Goal: Transaction & Acquisition: Download file/media

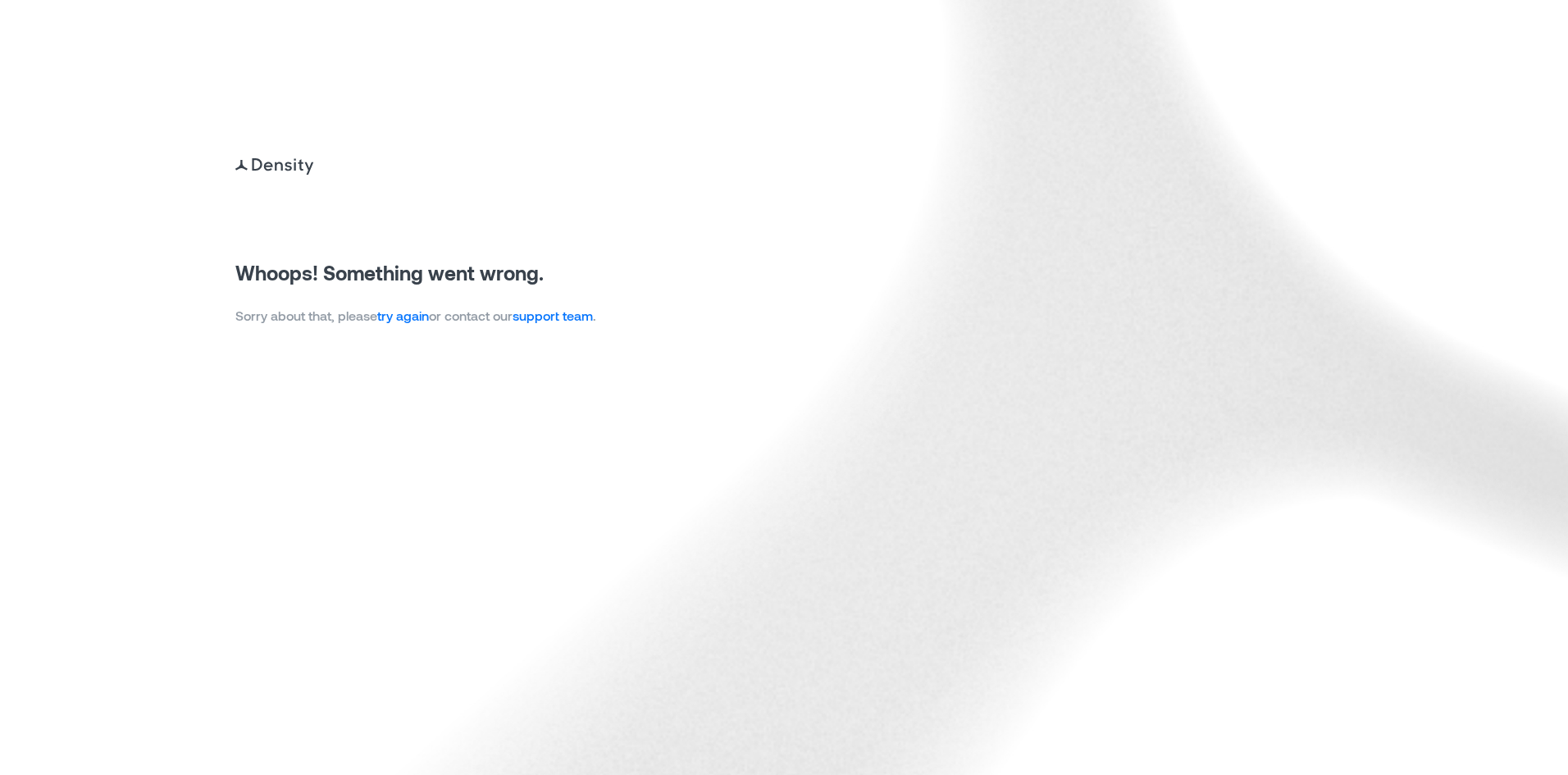
click at [402, 311] on link "try again" at bounding box center [403, 315] width 52 height 16
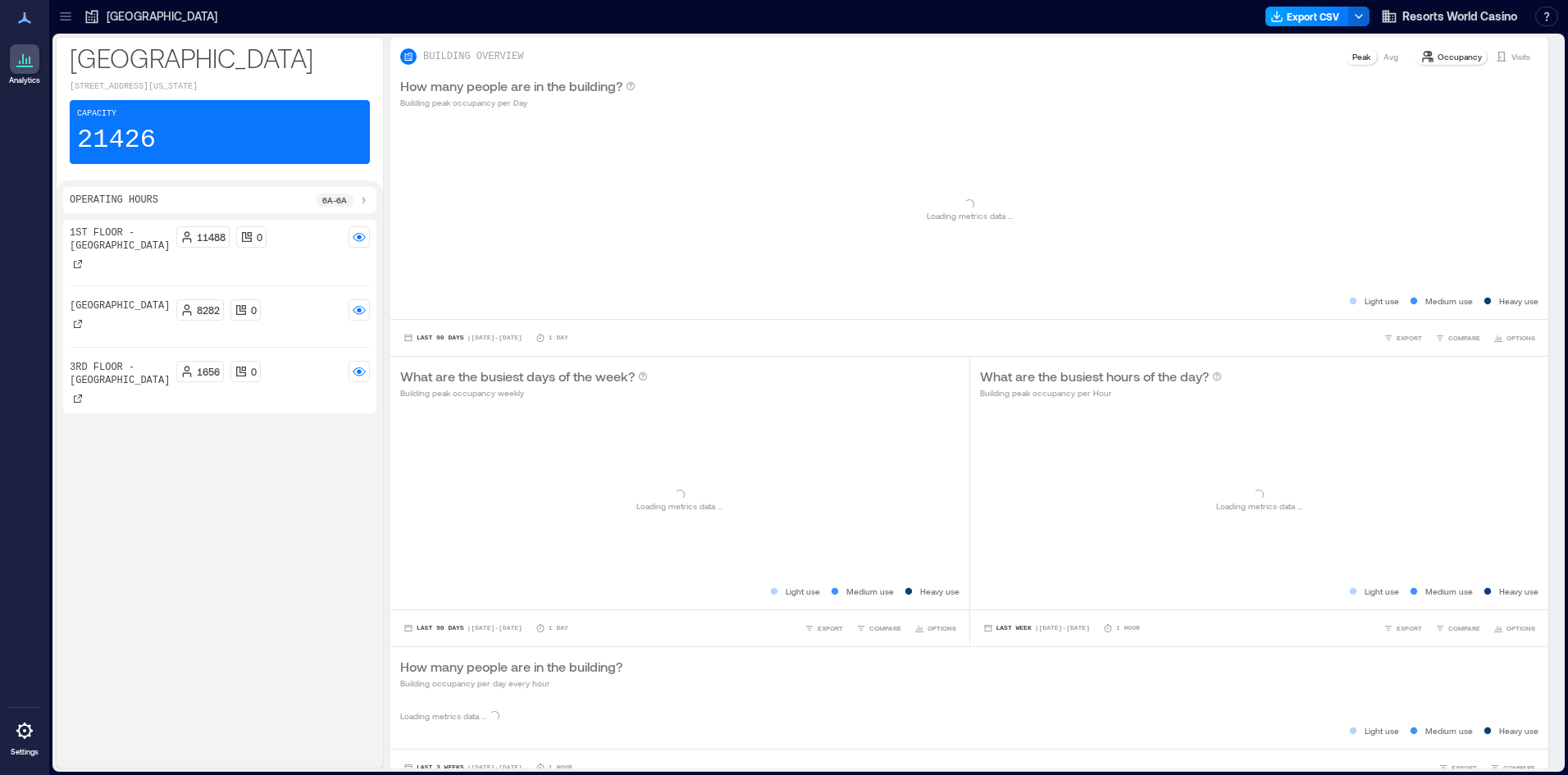
click at [1302, 20] on button "Export CSV" at bounding box center [1308, 16] width 83 height 19
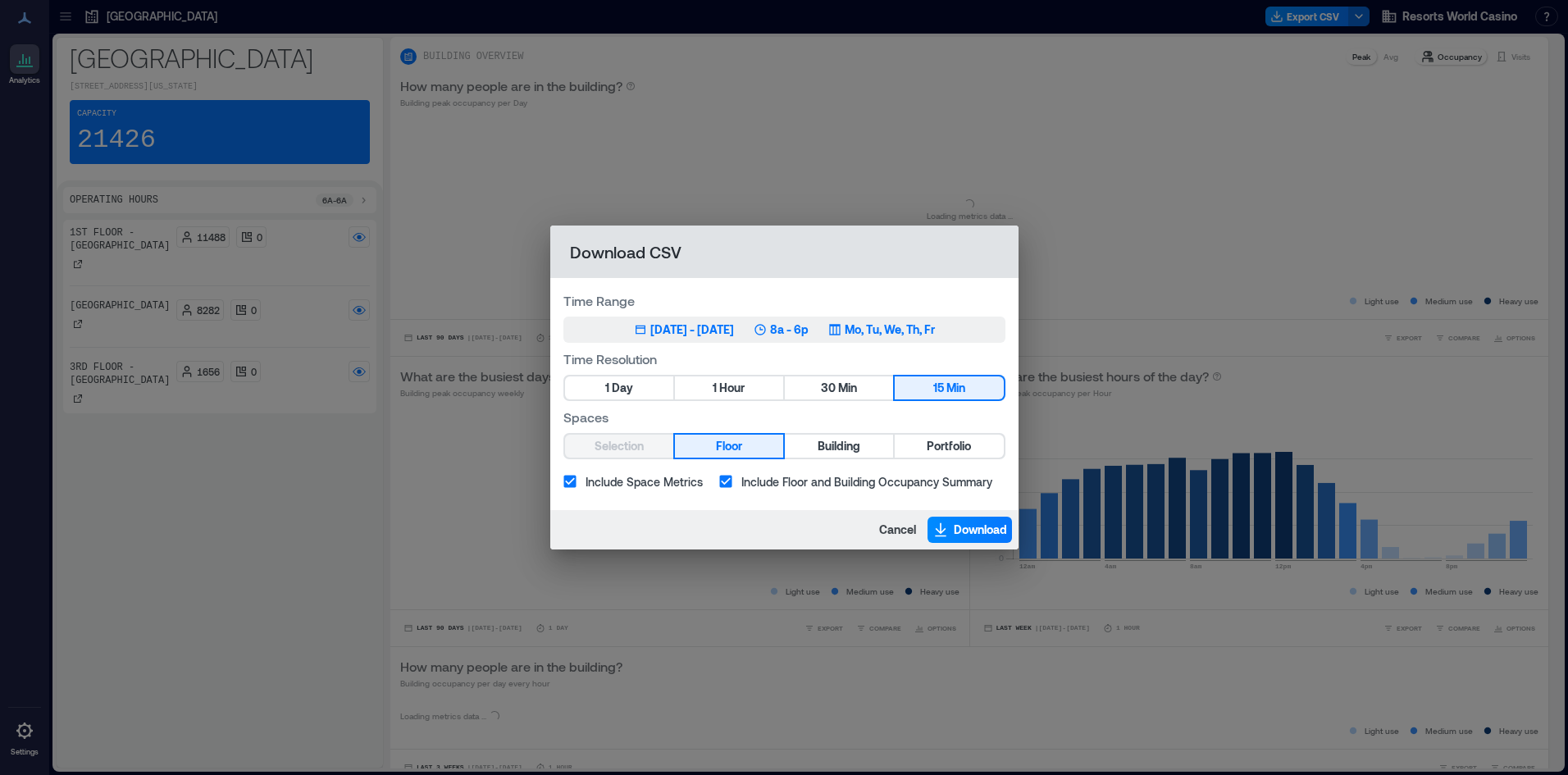
click at [769, 334] on div "Jun 14, 2025 - [DATE] 8a - 6p Mo, Tu, We, Th, Fr" at bounding box center [784, 330] width 301 height 17
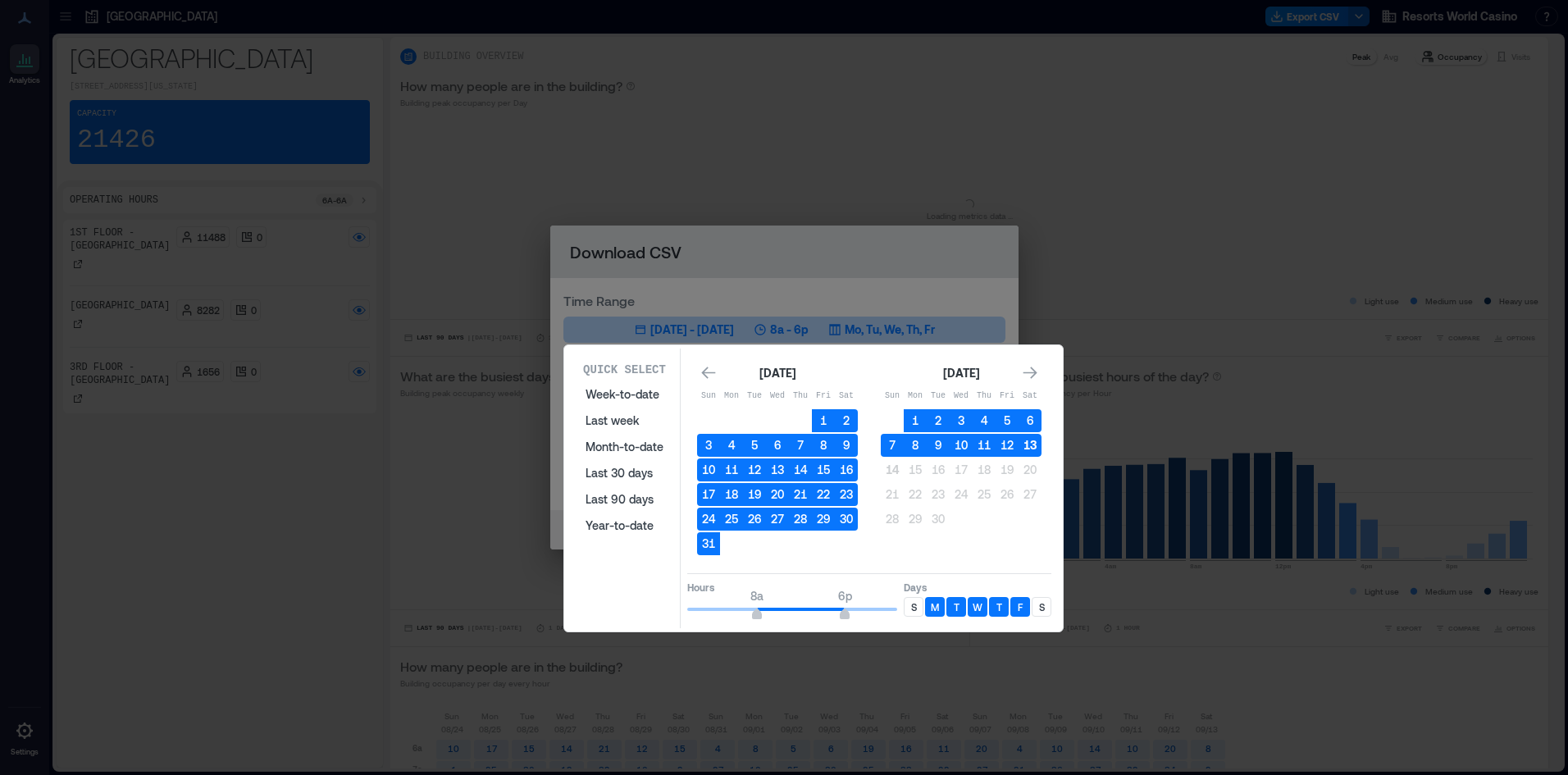
click at [1031, 446] on button "13" at bounding box center [1030, 445] width 23 height 23
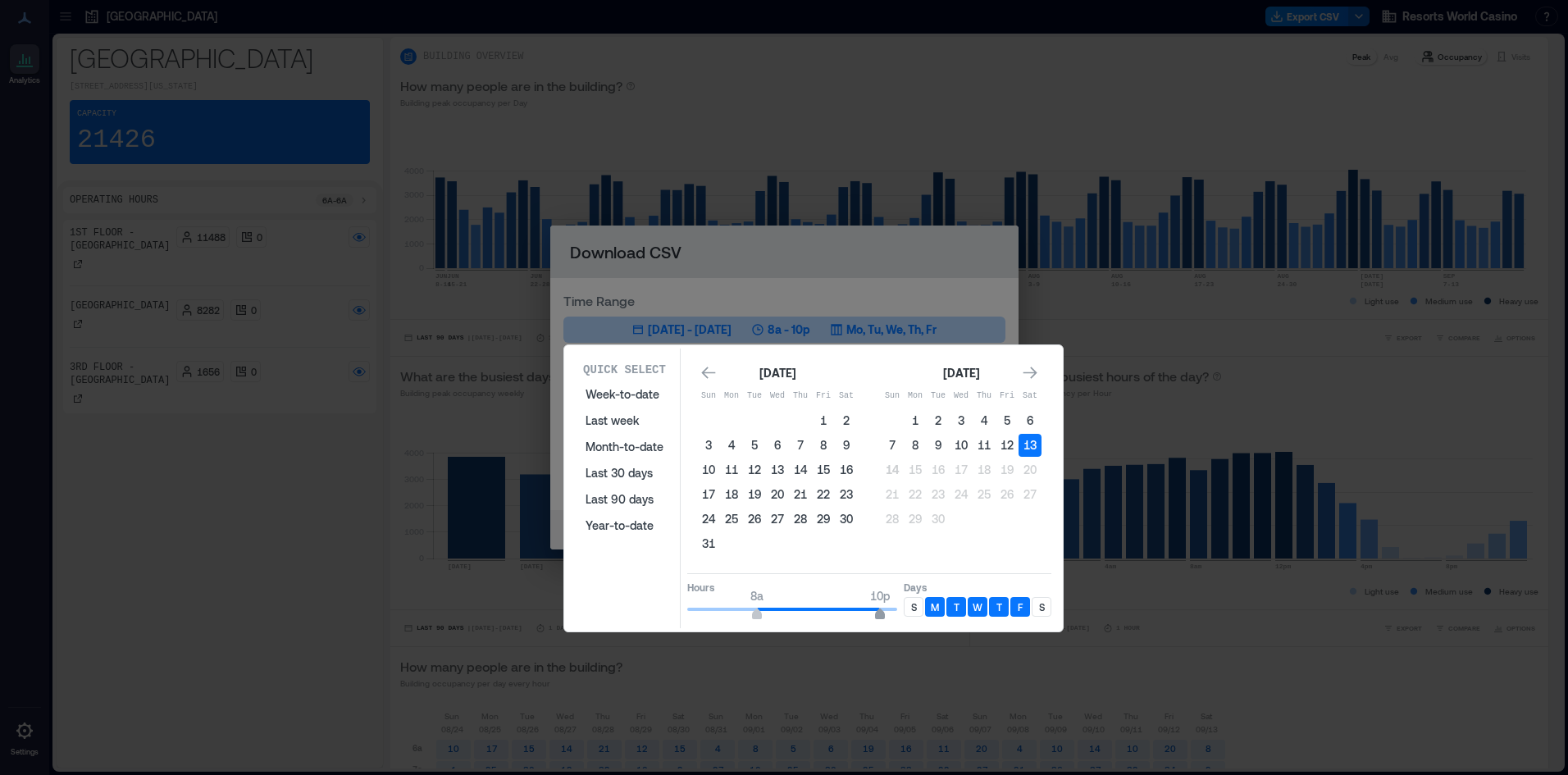
type input "**"
drag, startPoint x: 851, startPoint y: 607, endPoint x: 904, endPoint y: 616, distance: 53.8
click at [904, 616] on div "Hours 8a 12a Days S M T W T F S" at bounding box center [869, 598] width 364 height 48
type input "*"
drag, startPoint x: 758, startPoint y: 617, endPoint x: 631, endPoint y: 619, distance: 127.0
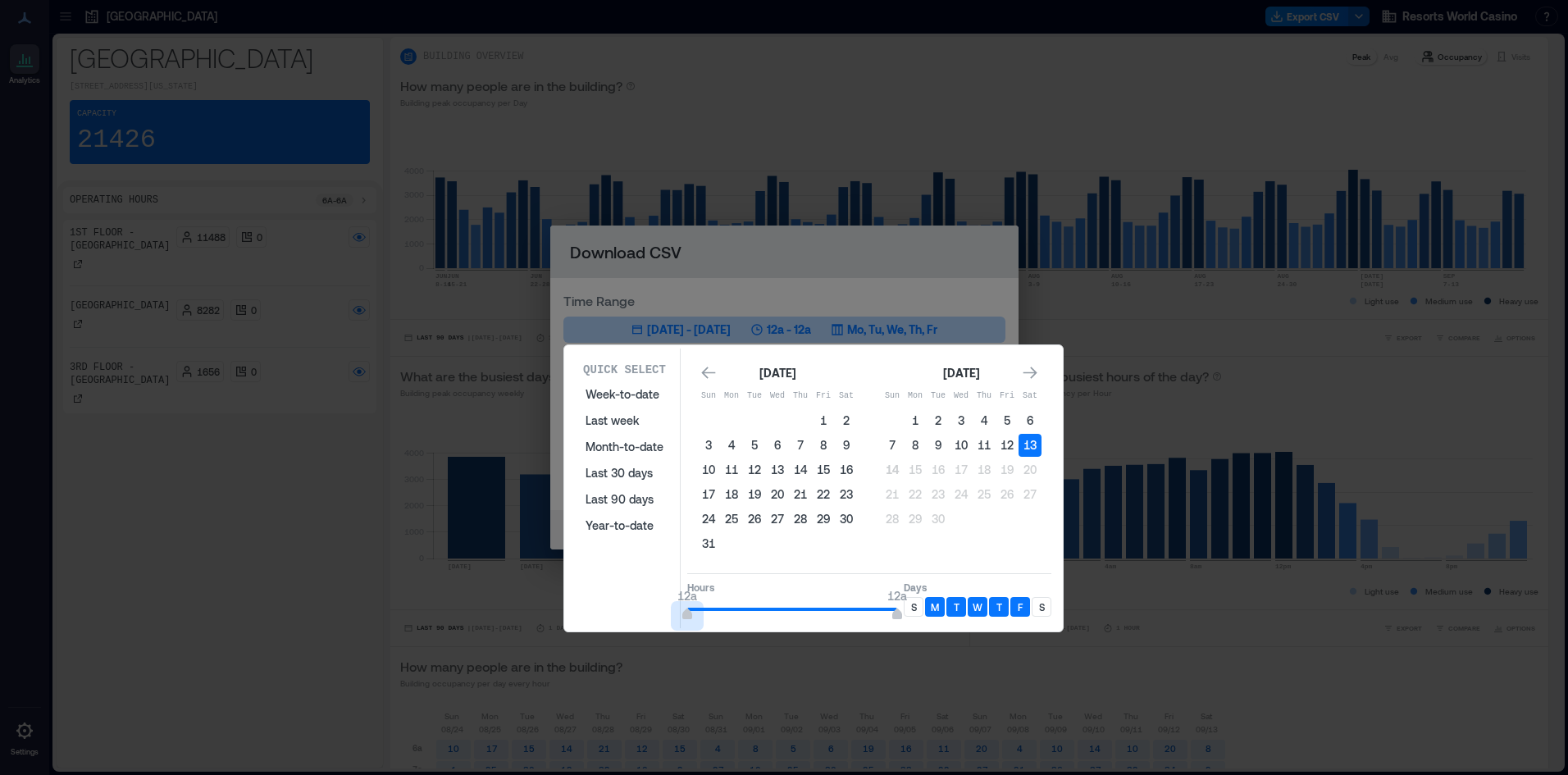
click at [631, 619] on div "Quick Select Week-to-date Last week Month-to-date Last 30 days Last 90 days Yea…" at bounding box center [814, 489] width 489 height 280
click at [917, 603] on div "S" at bounding box center [913, 606] width 19 height 19
click at [1039, 610] on p "S" at bounding box center [1042, 607] width 6 height 13
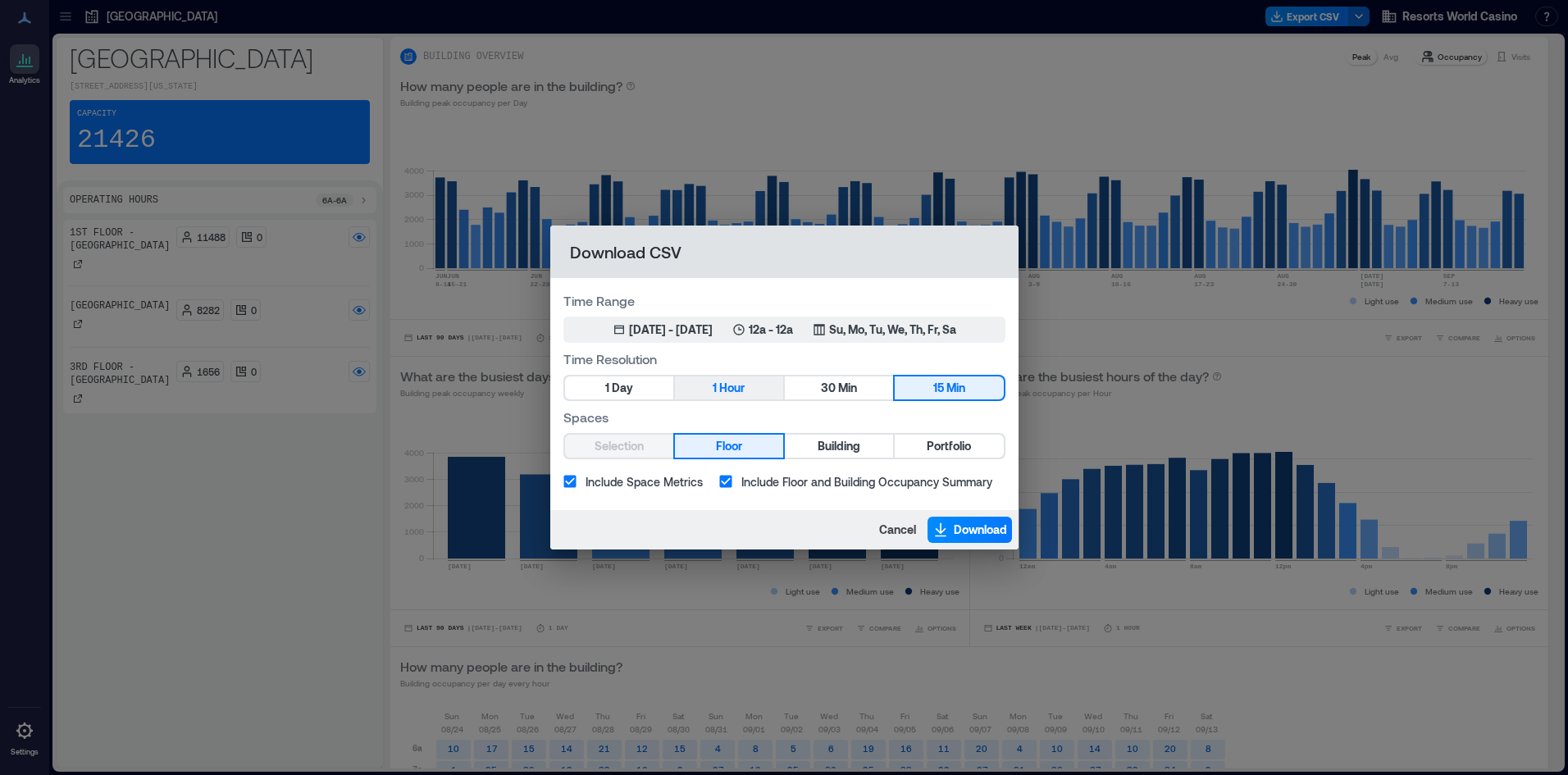
click at [755, 384] on button "1 Hour" at bounding box center [728, 388] width 108 height 23
click at [935, 451] on span "Portfolio" at bounding box center [949, 447] width 44 height 20
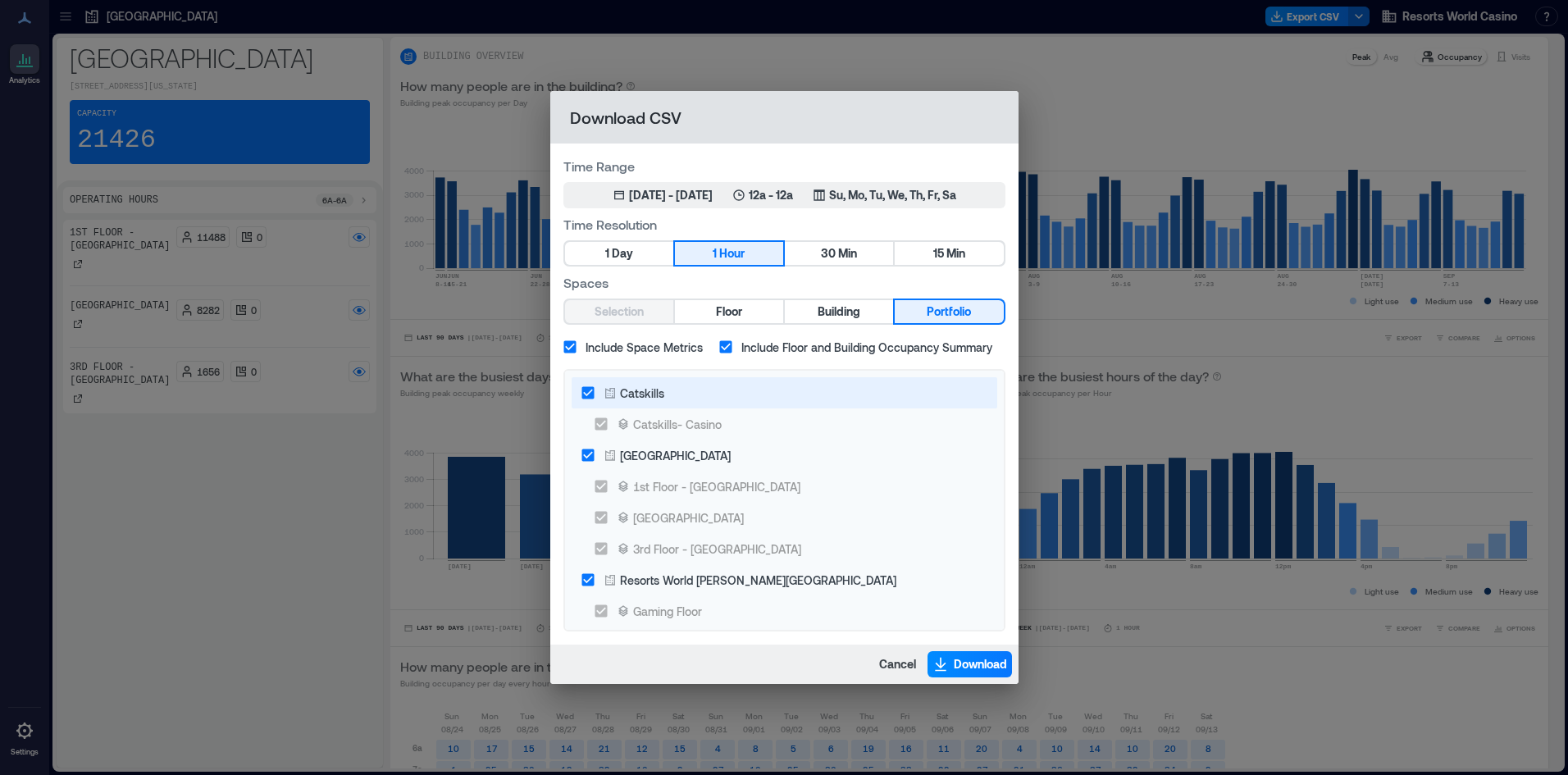
click at [613, 391] on icon at bounding box center [610, 394] width 10 height 11
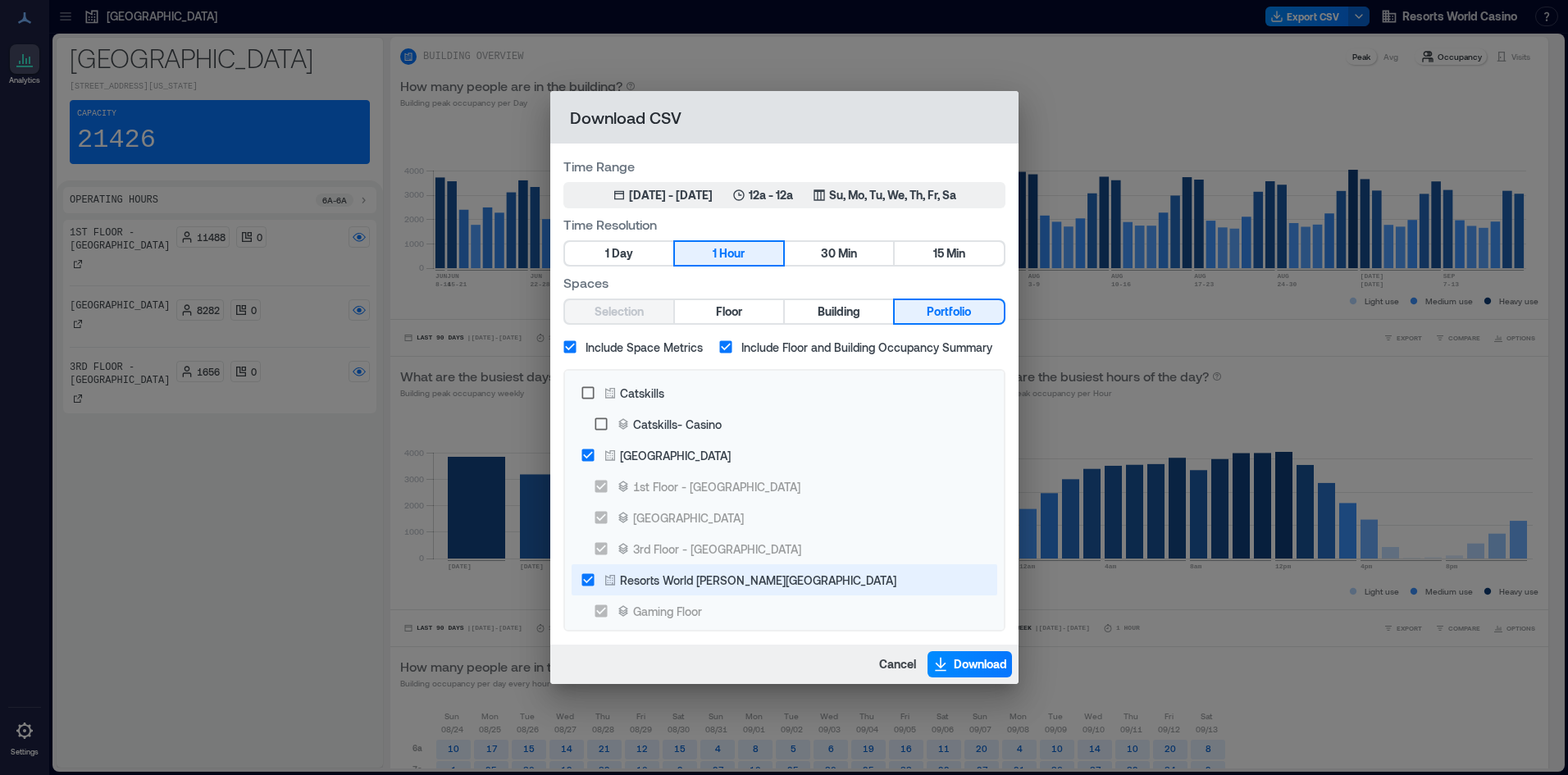
click at [623, 588] on div "Resorts World [PERSON_NAME][GEOGRAPHIC_DATA]" at bounding box center [758, 580] width 276 height 18
click at [973, 663] on span "Download" at bounding box center [980, 665] width 54 height 17
